Goal: Transaction & Acquisition: Purchase product/service

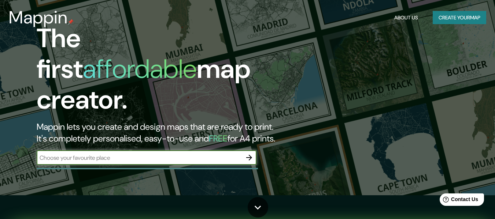
scroll to position [37, 0]
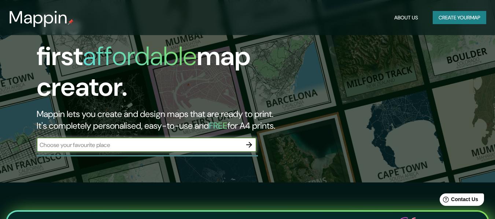
click at [134, 141] on input "text" at bounding box center [139, 145] width 205 height 8
click at [133, 141] on input "text" at bounding box center [139, 145] width 205 height 8
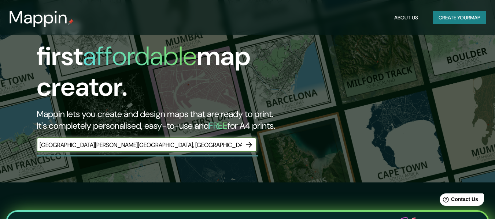
type input "[GEOGRAPHIC_DATA][PERSON_NAME][GEOGRAPHIC_DATA], [GEOGRAPHIC_DATA]"
click at [249, 141] on icon "button" at bounding box center [249, 145] width 9 height 9
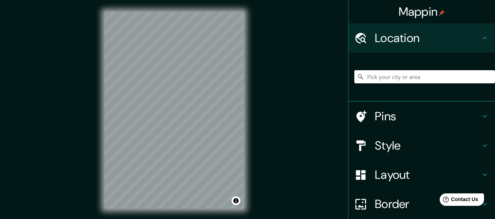
click at [373, 79] on input "Pick your city or area" at bounding box center [424, 76] width 141 height 13
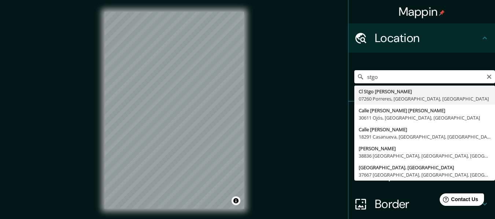
click at [389, 77] on input "stgo" at bounding box center [424, 76] width 141 height 13
click at [381, 77] on input "stgo" at bounding box center [424, 76] width 141 height 13
type input "s"
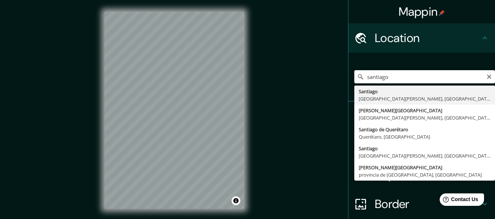
type input "[GEOGRAPHIC_DATA], [GEOGRAPHIC_DATA][PERSON_NAME], [GEOGRAPHIC_DATA]"
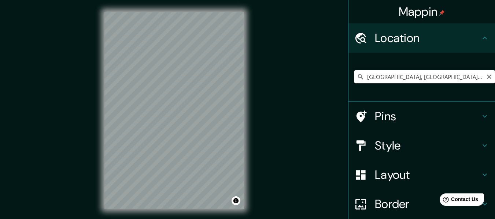
click at [471, 78] on input "[GEOGRAPHIC_DATA], [GEOGRAPHIC_DATA][PERSON_NAME], [GEOGRAPHIC_DATA]" at bounding box center [424, 76] width 141 height 13
click at [477, 78] on input "[GEOGRAPHIC_DATA], [GEOGRAPHIC_DATA][PERSON_NAME], [GEOGRAPHIC_DATA]" at bounding box center [424, 76] width 141 height 13
click at [65, 131] on div "Mappin Location [GEOGRAPHIC_DATA], [GEOGRAPHIC_DATA][PERSON_NAME], [GEOGRAPHIC_…" at bounding box center [247, 116] width 495 height 233
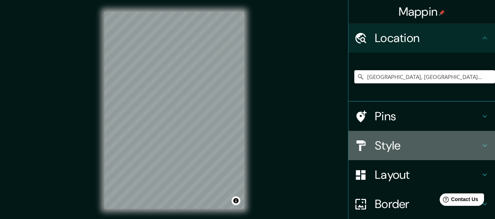
click at [482, 145] on icon at bounding box center [484, 145] width 9 height 9
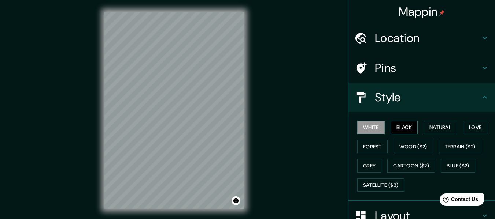
click at [400, 130] on button "Black" at bounding box center [403, 128] width 27 height 14
click at [373, 126] on button "White" at bounding box center [370, 128] width 27 height 14
click at [475, 128] on button "Love" at bounding box center [475, 128] width 24 height 14
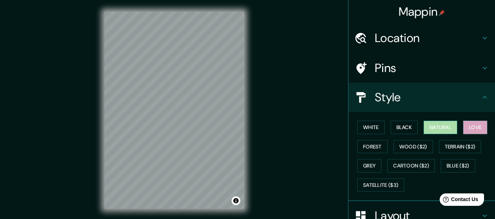
click at [441, 126] on button "Natural" at bounding box center [440, 128] width 34 height 14
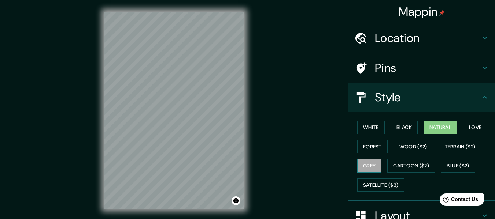
click at [359, 164] on button "Grey" at bounding box center [369, 166] width 24 height 14
